Goal: Check status: Check status

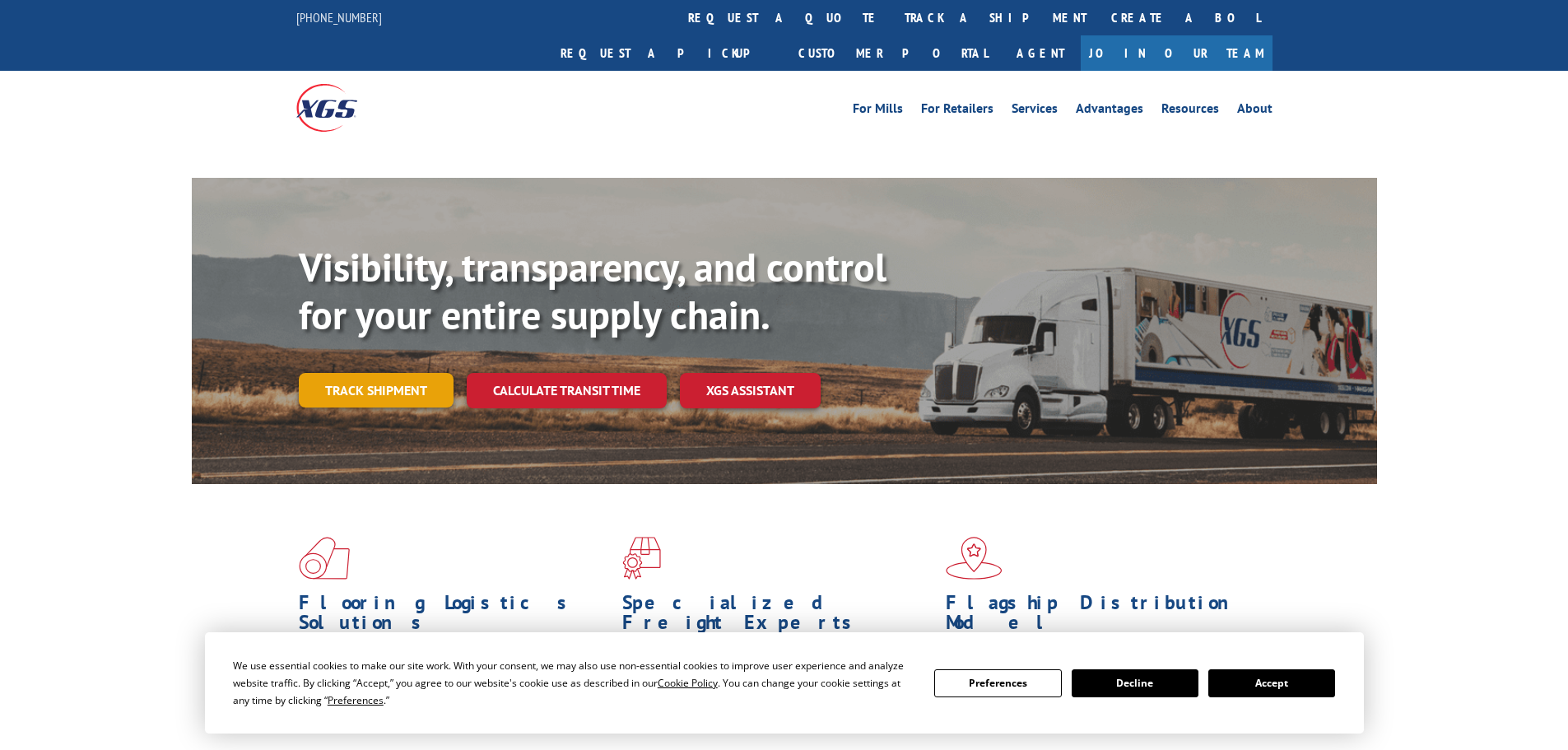
click at [345, 373] on link "Track shipment" at bounding box center [377, 390] width 155 height 34
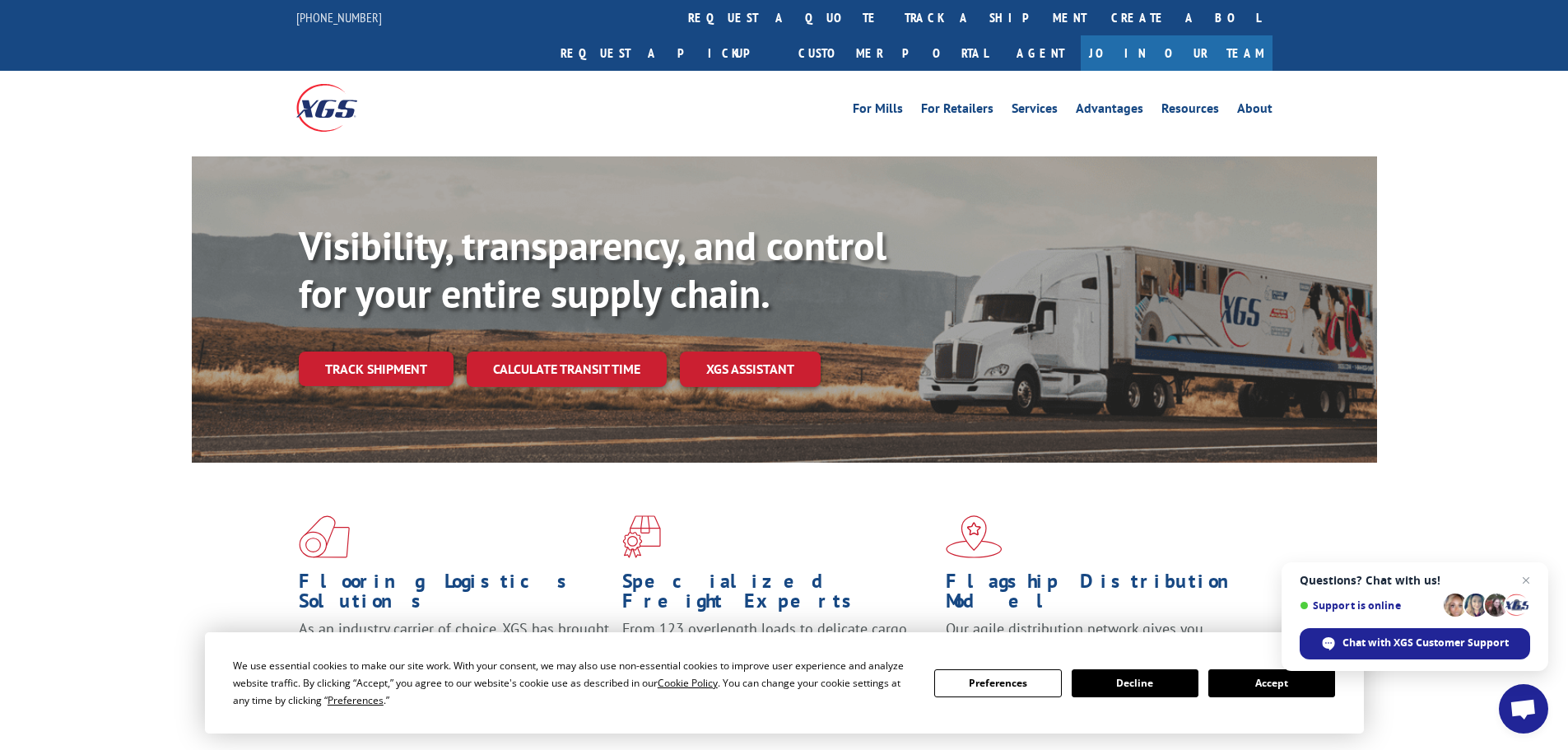
click at [1281, 680] on button "Accept" at bounding box center [1272, 683] width 127 height 28
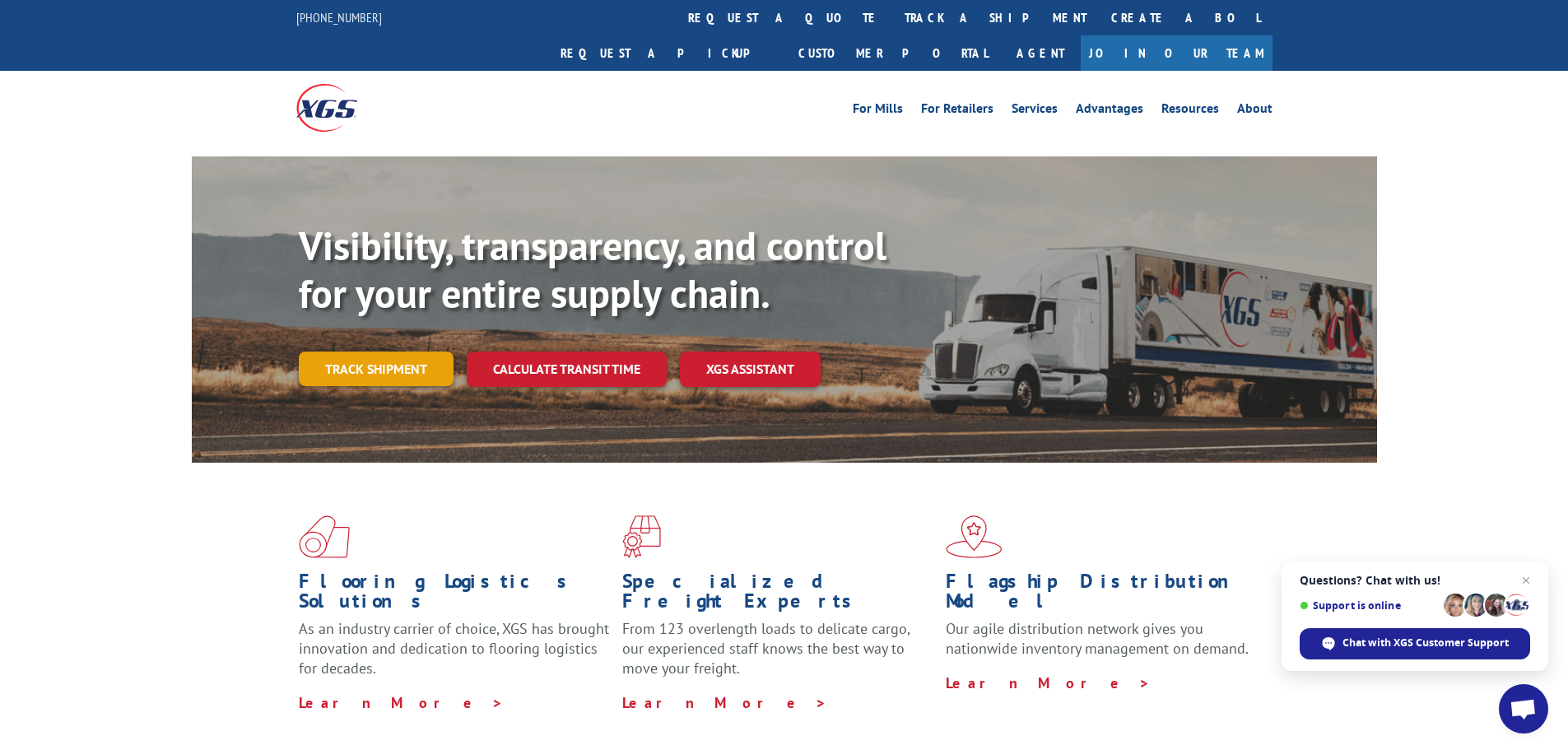
click at [402, 352] on link "Track shipment" at bounding box center [377, 369] width 155 height 34
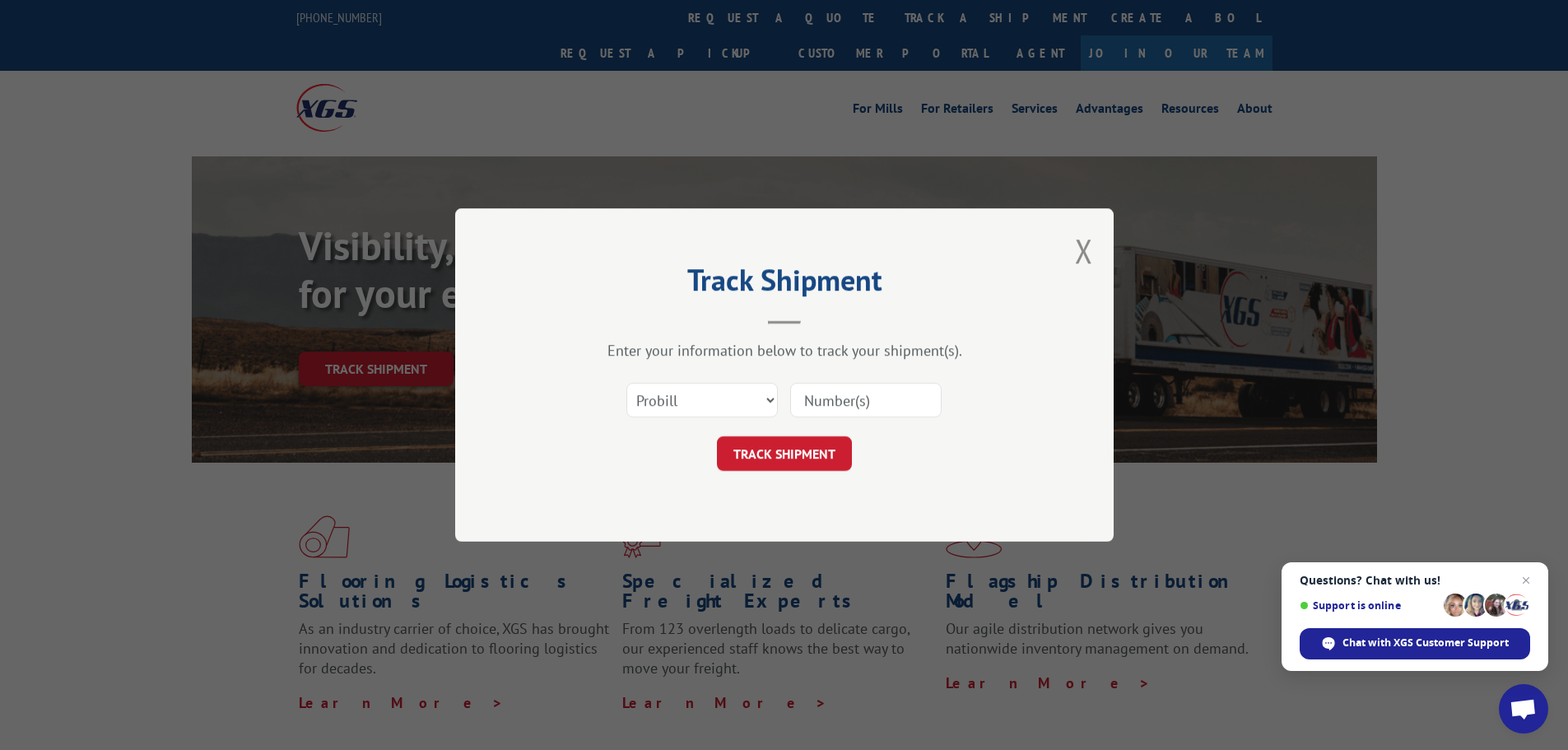
click at [803, 401] on input at bounding box center [866, 400] width 151 height 34
paste input "17228307"
type input "17228307"
click at [783, 452] on button "TRACK SHIPMENT" at bounding box center [785, 453] width 135 height 34
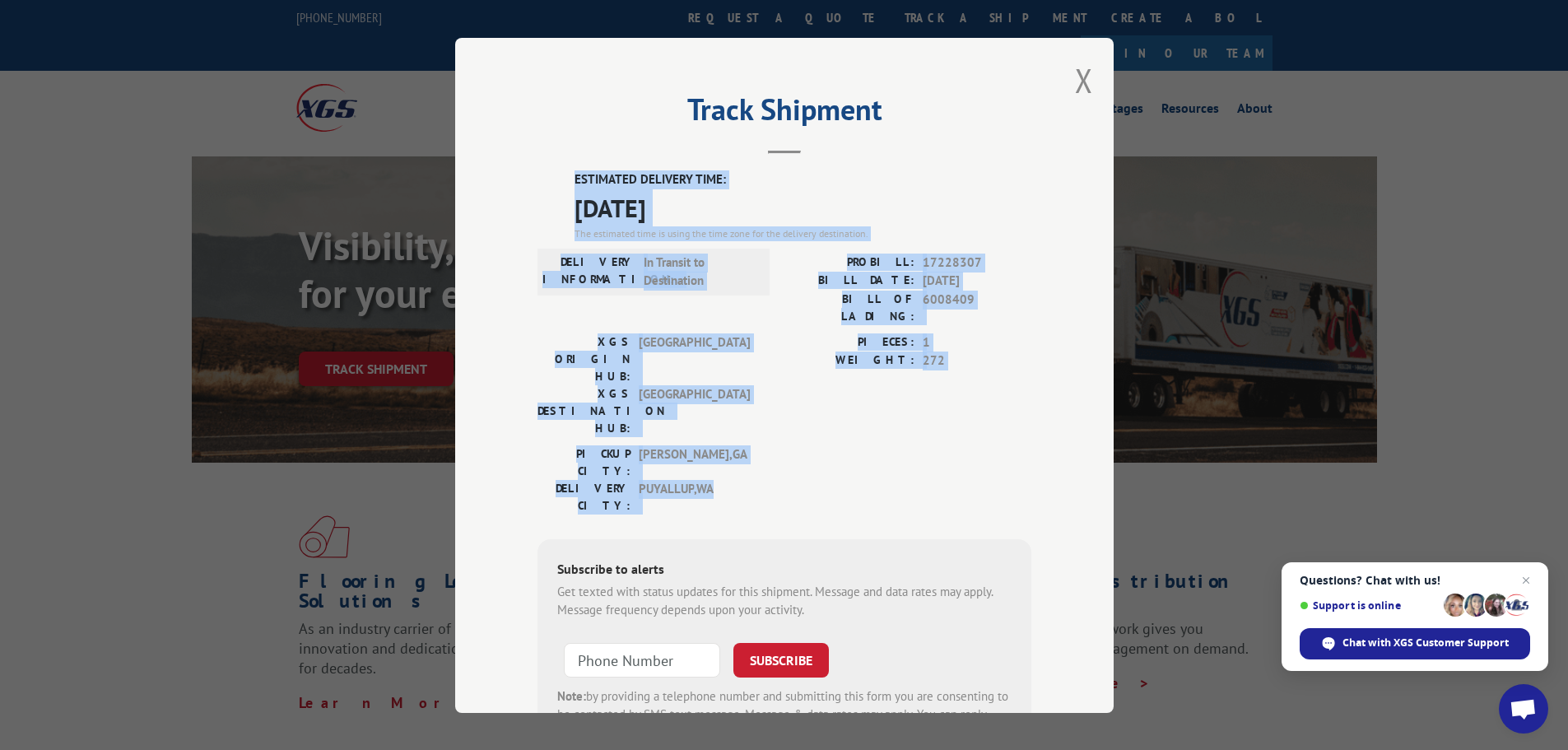
drag, startPoint x: 566, startPoint y: 176, endPoint x: 892, endPoint y: 407, distance: 399.5
click at [892, 407] on div "ESTIMATED DELIVERY TIME: [DATE] The estimated time is using the time zone for t…" at bounding box center [784, 466] width 494 height 592
copy div "ESTIMATED DELIVERY TIME: [DATE] The estimated time is using the time zone for t…"
